Goal: Transaction & Acquisition: Purchase product/service

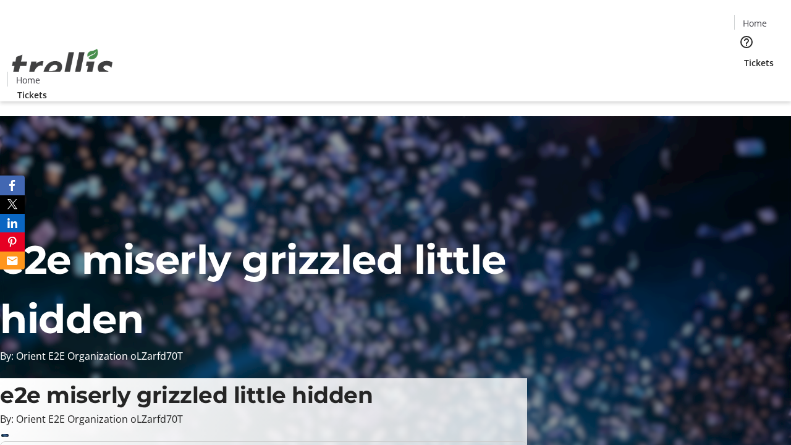
click at [744, 56] on span "Tickets" at bounding box center [759, 62] width 30 height 13
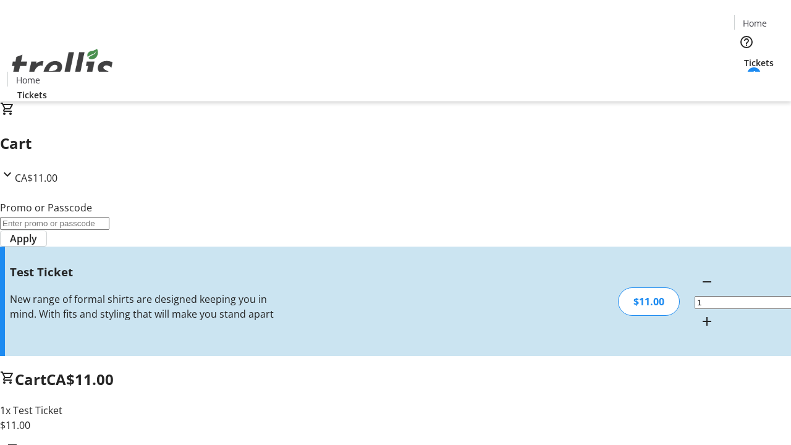
type input "UNLOCK"
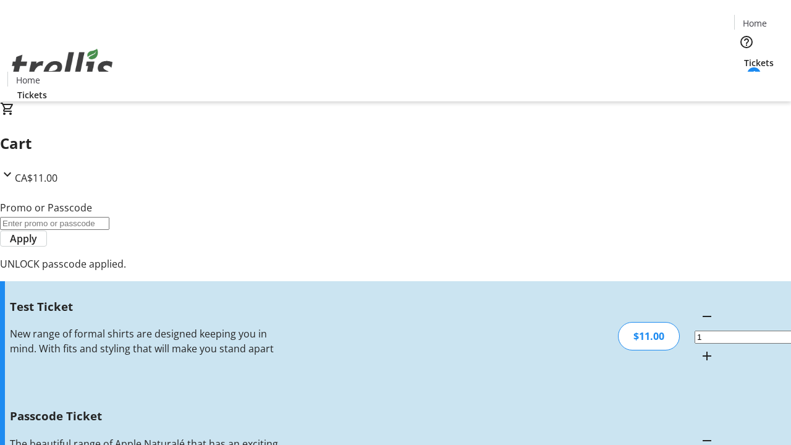
type input "5"
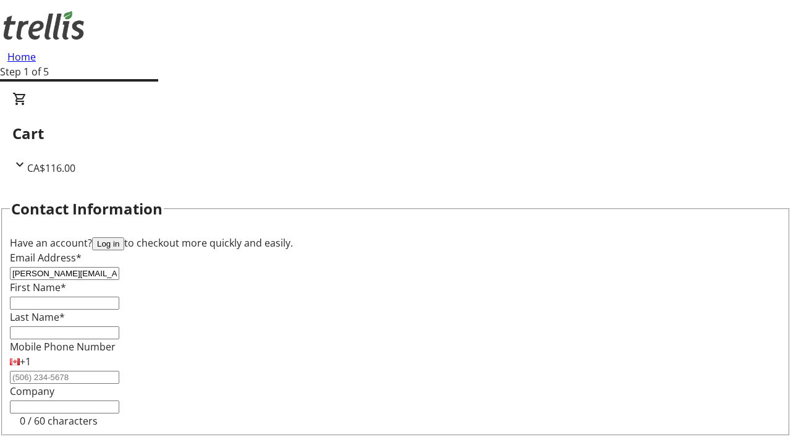
type input "[PERSON_NAME][EMAIL_ADDRESS][DOMAIN_NAME]"
type input "[PERSON_NAME]"
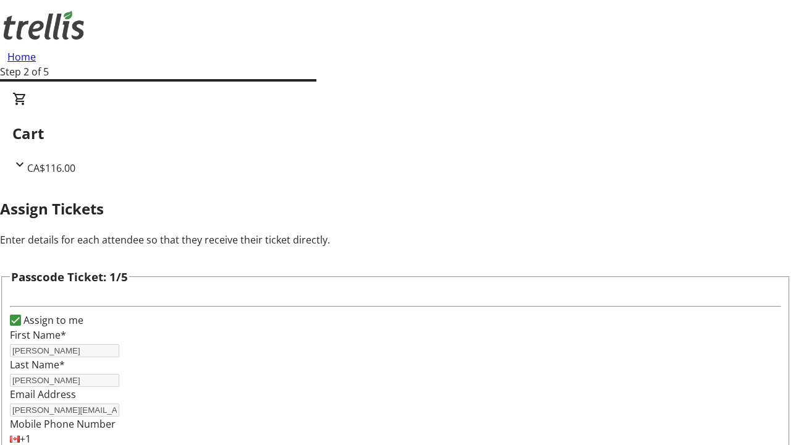
type input "[PERSON_NAME]"
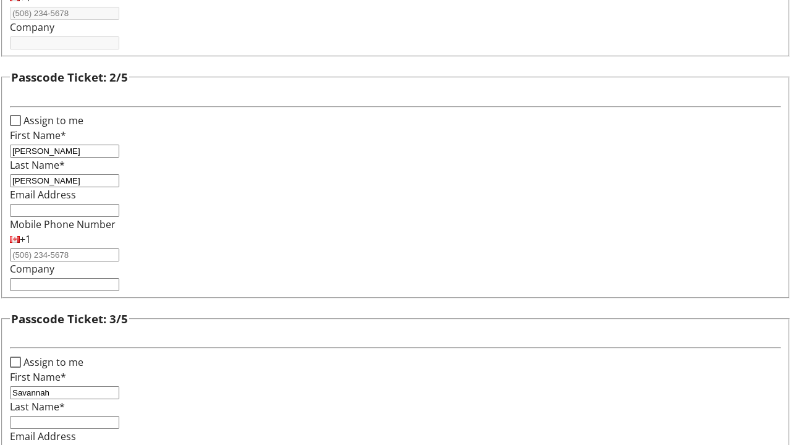
type input "Savannah"
type input "[PERSON_NAME]"
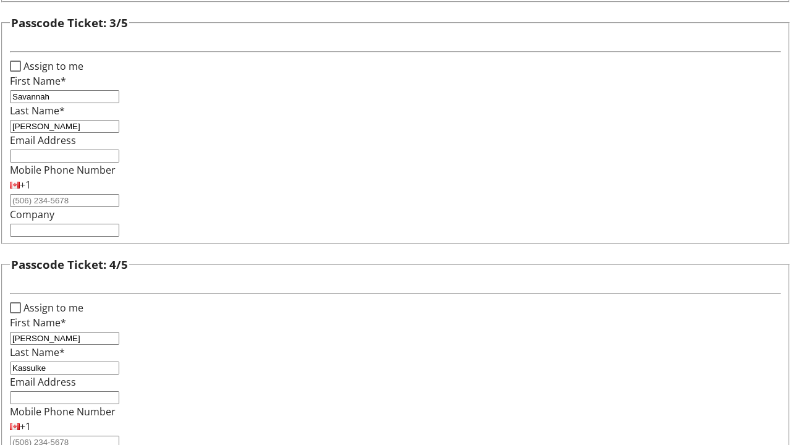
type input "Kassulke"
checkbox input "true"
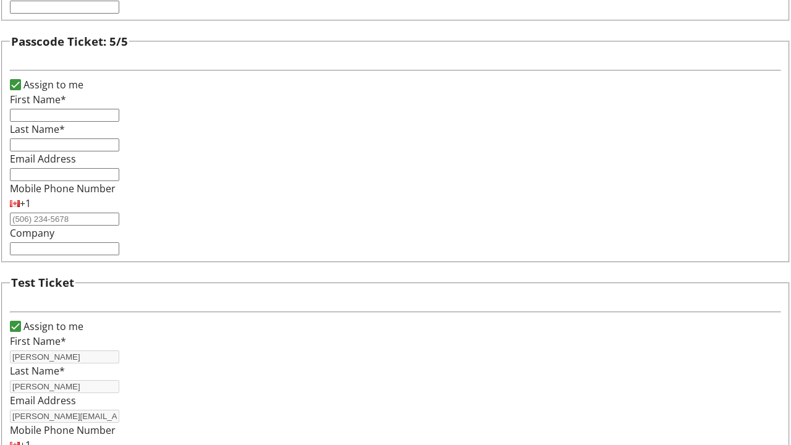
type input "[PERSON_NAME]"
type input "[PERSON_NAME][EMAIL_ADDRESS][DOMAIN_NAME]"
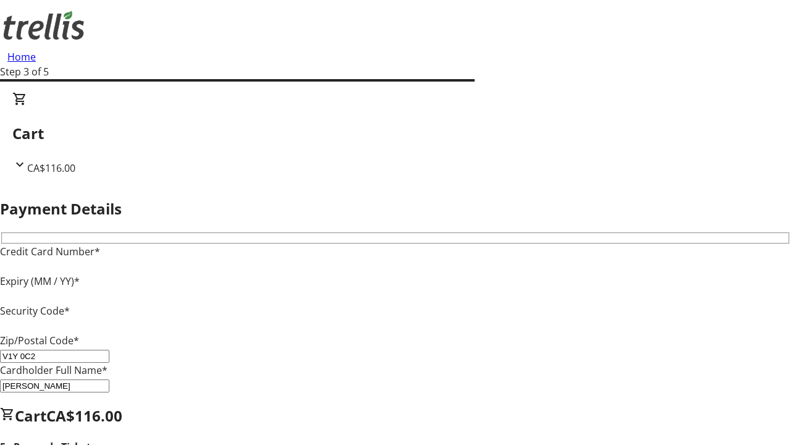
type input "V1Y 0C2"
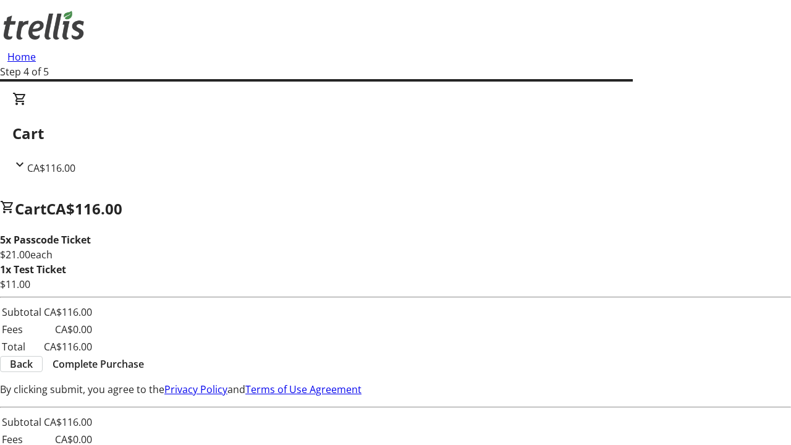
click at [144, 366] on span "Complete Purchase" at bounding box center [97, 363] width 91 height 15
